Goal: Register for event/course

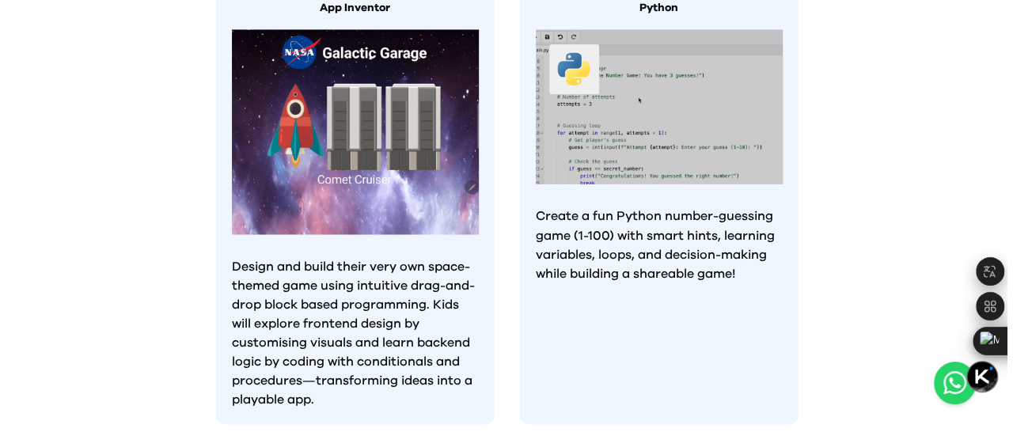
scroll to position [1583, 0]
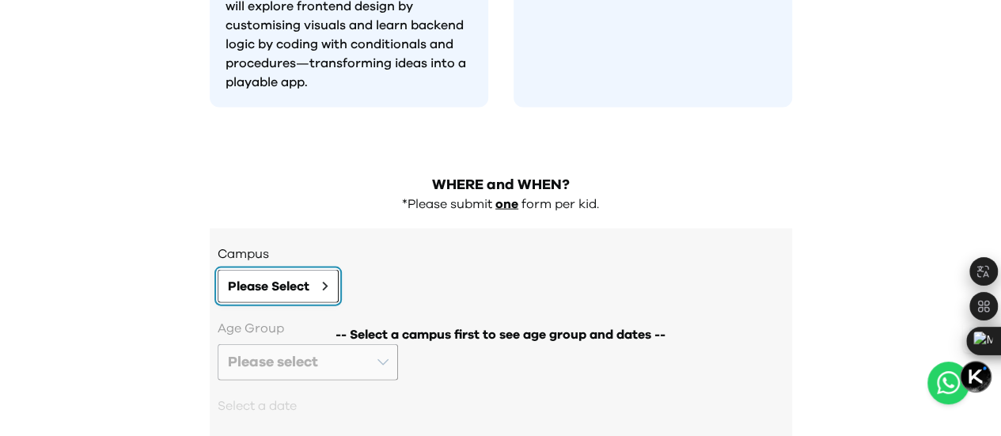
click at [291, 277] on span "Please Select" at bounding box center [269, 286] width 82 height 19
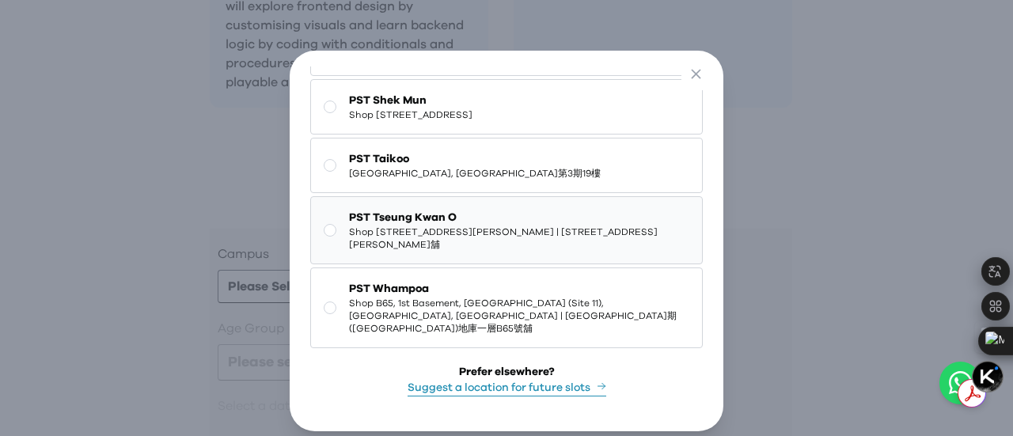
scroll to position [204, 0]
click at [325, 306] on rect at bounding box center [331, 308] width 12 height 12
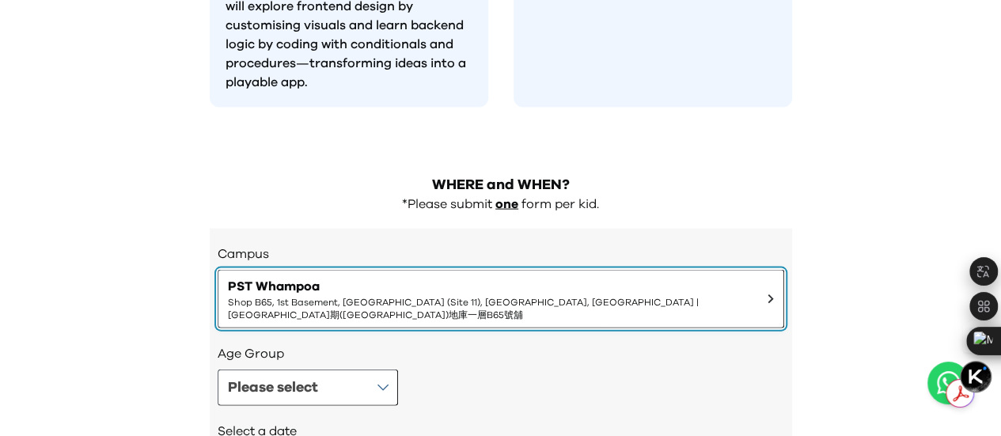
click at [710, 296] on span "Shop B65, 1st Basement, [GEOGRAPHIC_DATA] (Site 11), [GEOGRAPHIC_DATA], [GEOGRA…" at bounding box center [491, 308] width 527 height 25
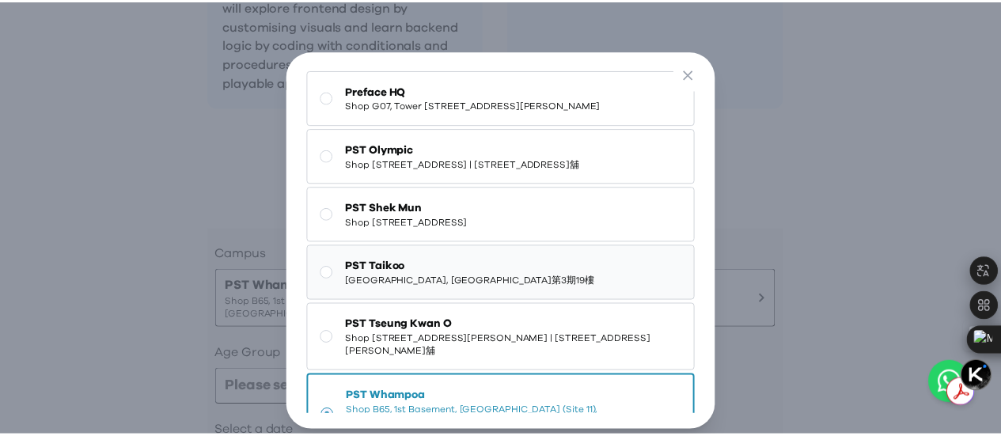
scroll to position [0, 0]
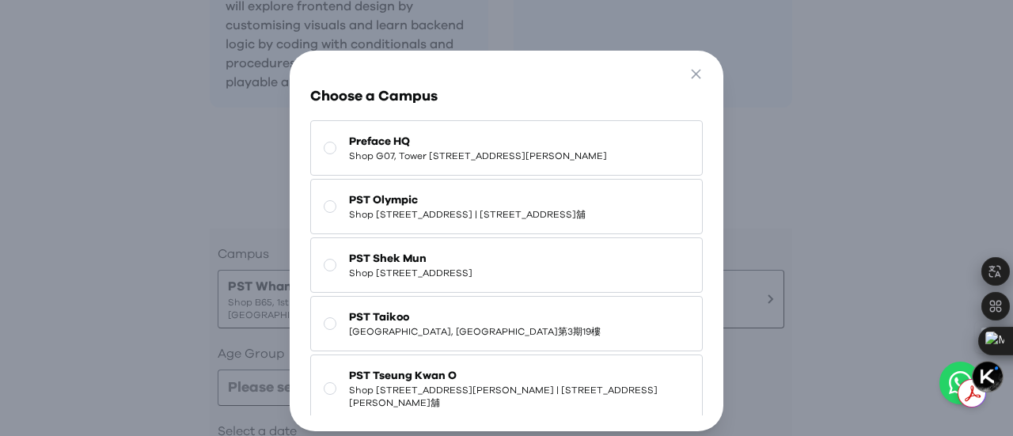
click at [849, 162] on div "Go Back Close Choose a Campus Preface HQ Shop G07, Tower [STREET_ADDRESS][PERSO…" at bounding box center [506, 241] width 1013 height 482
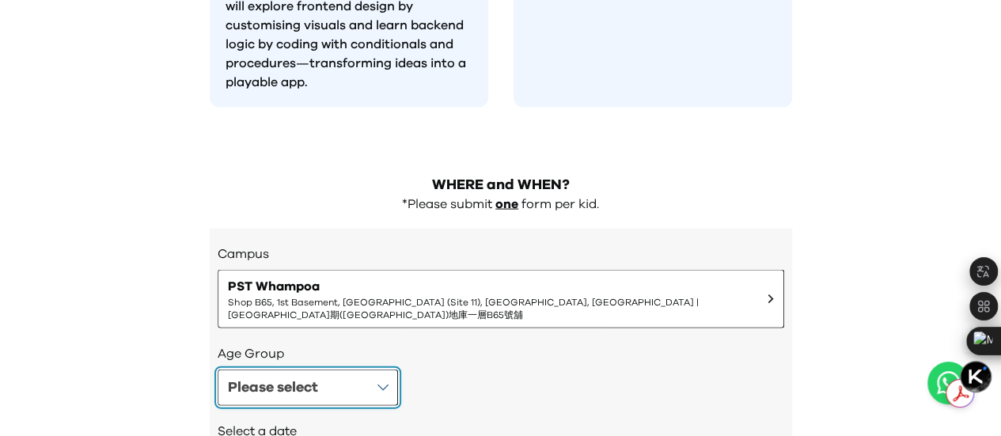
click at [363, 370] on button "Please select" at bounding box center [308, 388] width 181 height 36
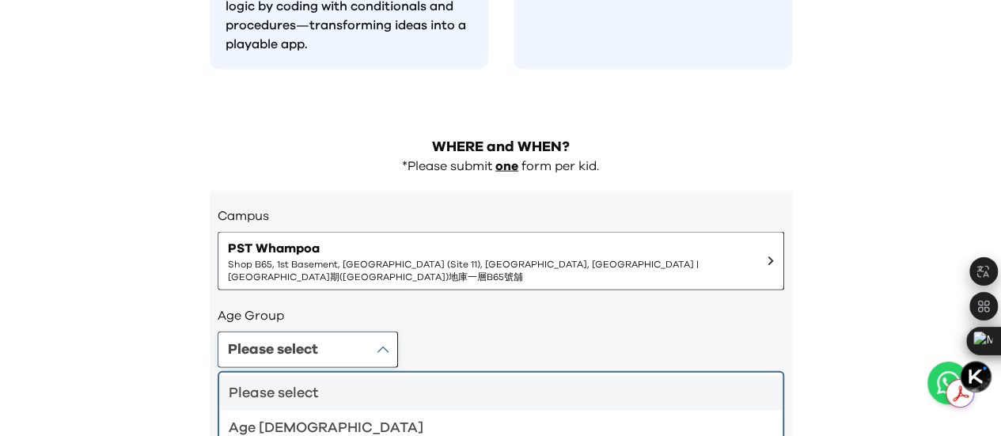
scroll to position [1649, 0]
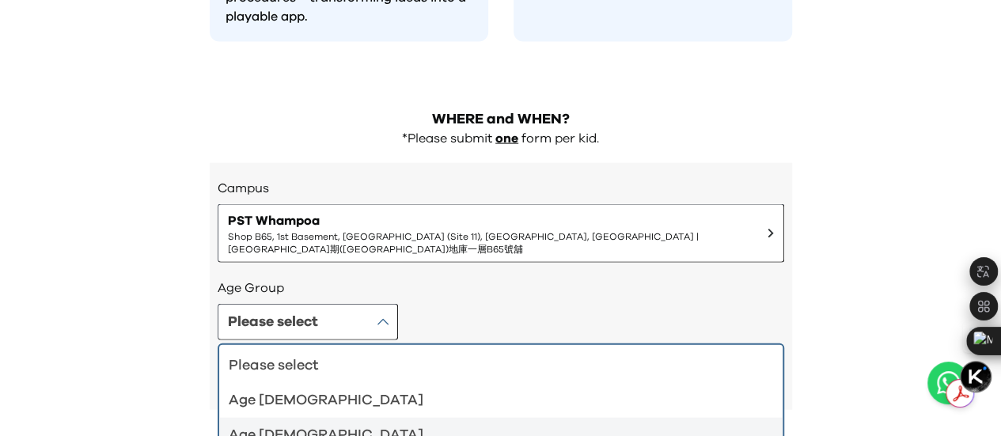
click at [321, 424] on div "Age [DEMOGRAPHIC_DATA]" at bounding box center [492, 435] width 526 height 22
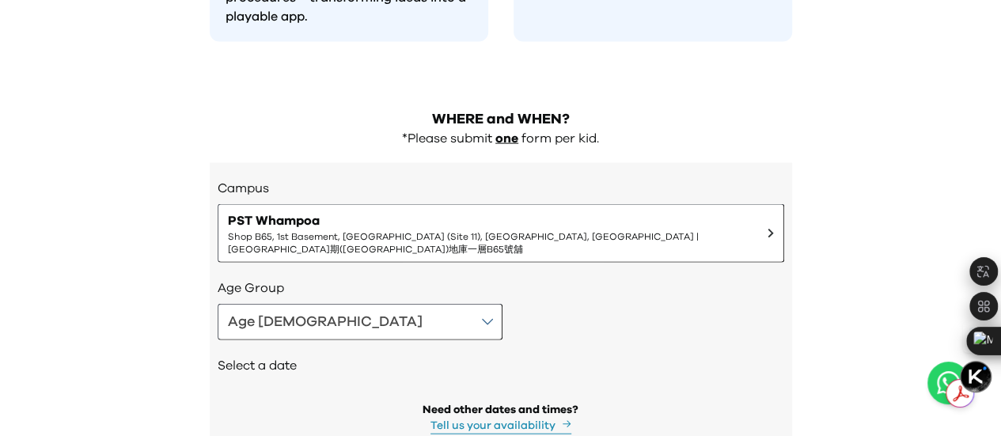
click at [694, 304] on div "Age [DEMOGRAPHIC_DATA]" at bounding box center [501, 322] width 567 height 36
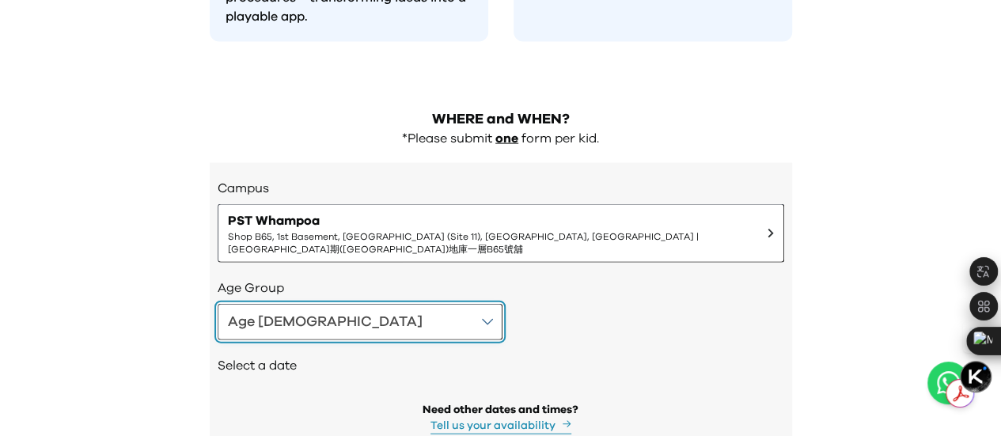
click at [315, 304] on button "Age [DEMOGRAPHIC_DATA]" at bounding box center [360, 322] width 285 height 36
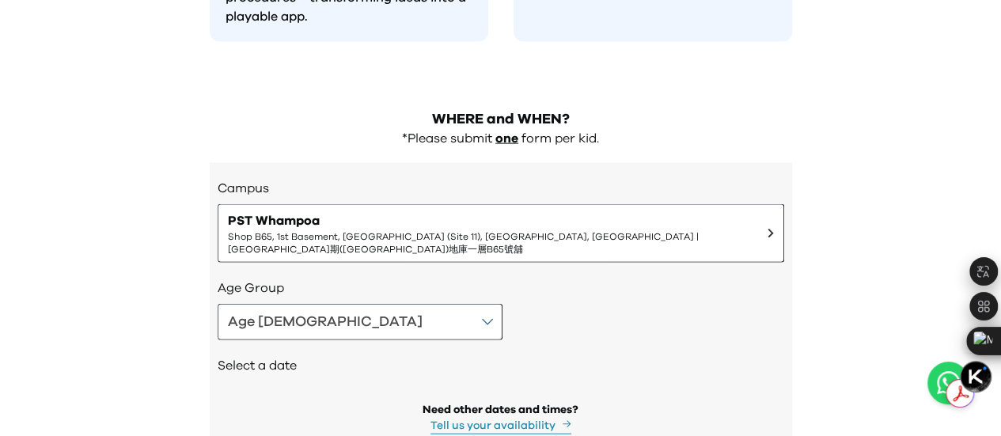
click at [705, 304] on div "Age [DEMOGRAPHIC_DATA]" at bounding box center [501, 322] width 567 height 36
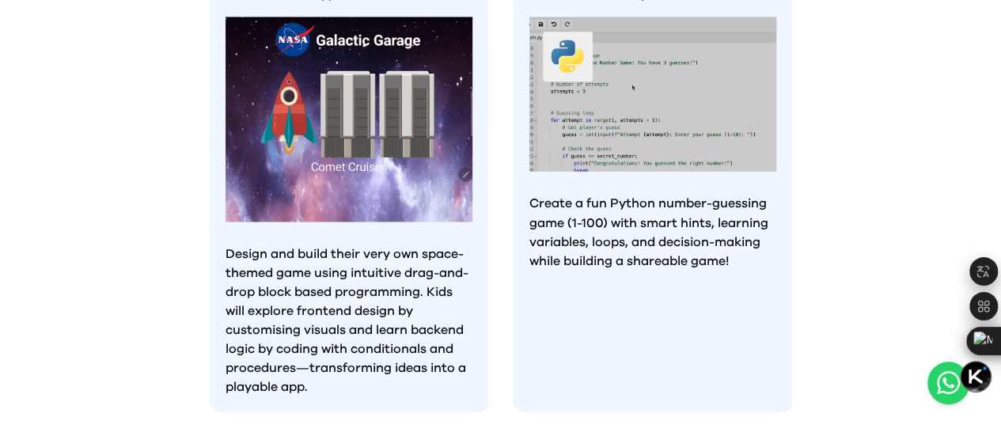
scroll to position [1425, 0]
